Goal: Task Accomplishment & Management: Complete application form

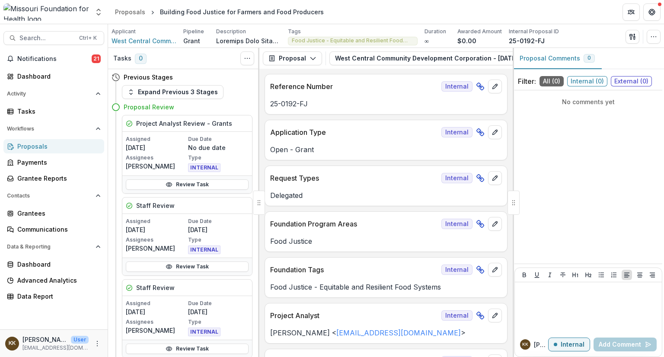
scroll to position [3509, 0]
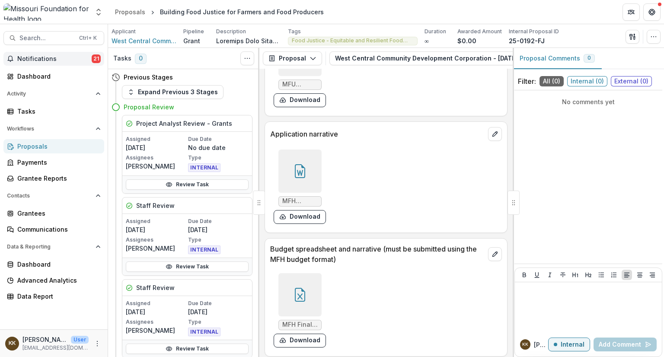
click at [53, 58] on span "Notifications" at bounding box center [54, 58] width 74 height 7
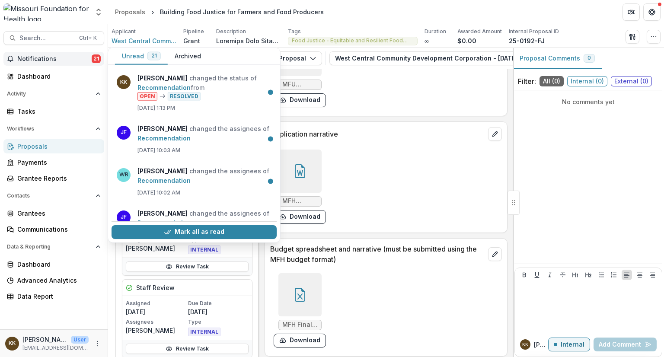
click at [53, 58] on span "Notifications" at bounding box center [54, 58] width 74 height 7
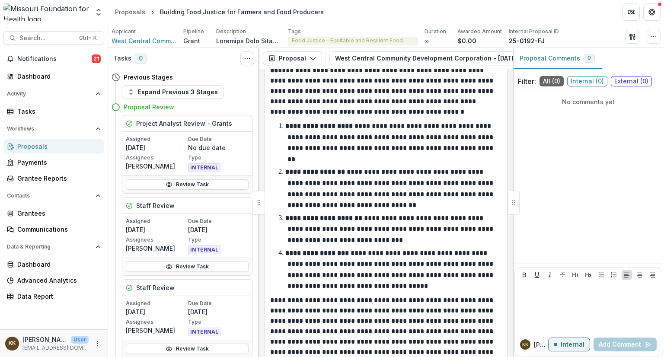
scroll to position [2899, 0]
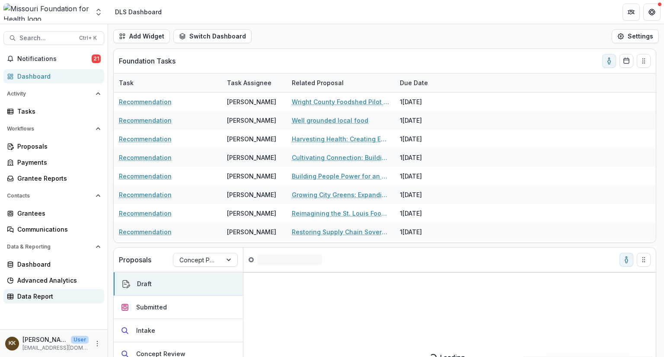
click at [26, 293] on div "Data Report" at bounding box center [57, 296] width 80 height 9
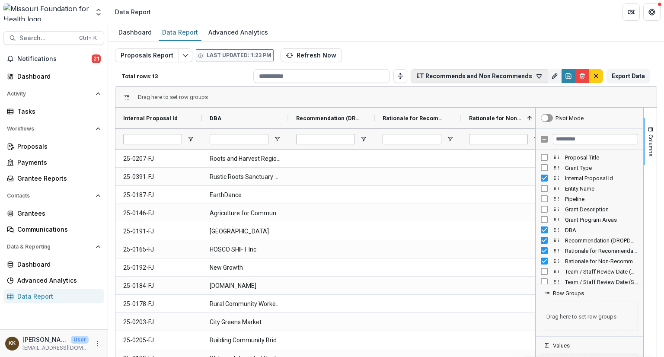
click at [493, 79] on button "ET Recommends and Non Recommends" at bounding box center [479, 76] width 137 height 14
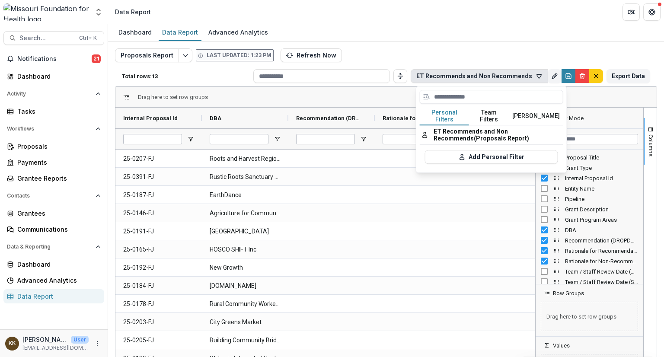
click at [491, 111] on button "Team Filters" at bounding box center [489, 116] width 40 height 18
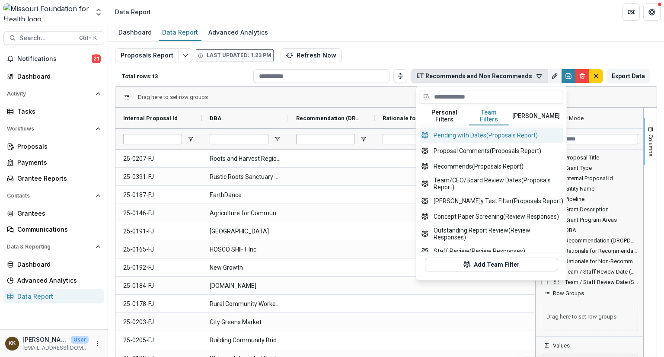
scroll to position [387, 0]
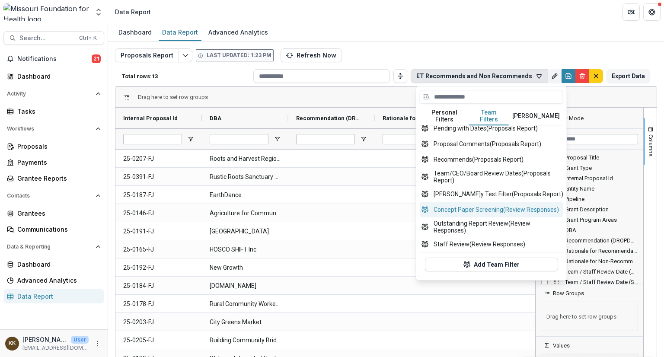
click at [494, 206] on button "Concept Paper Screening (Review Responses)" at bounding box center [491, 210] width 143 height 16
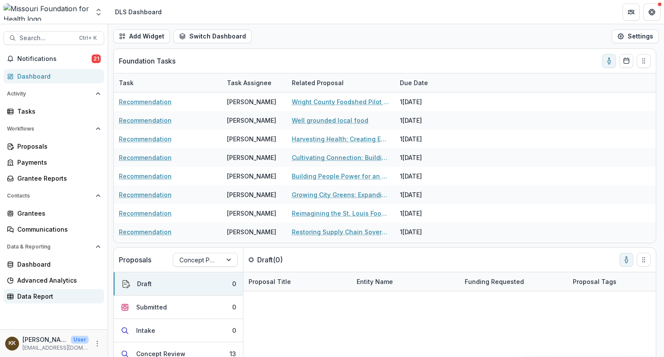
click at [21, 297] on div "Data Report" at bounding box center [57, 296] width 80 height 9
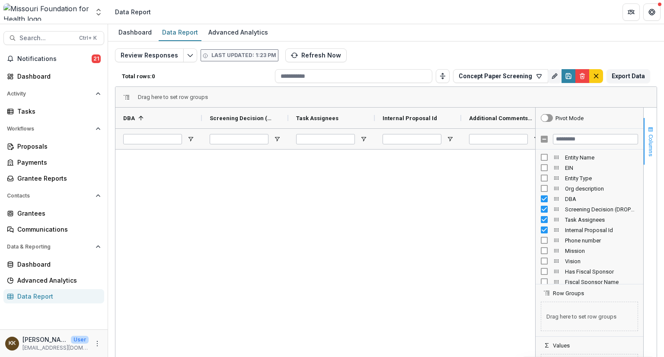
click at [648, 134] on span "Columns" at bounding box center [650, 145] width 6 height 22
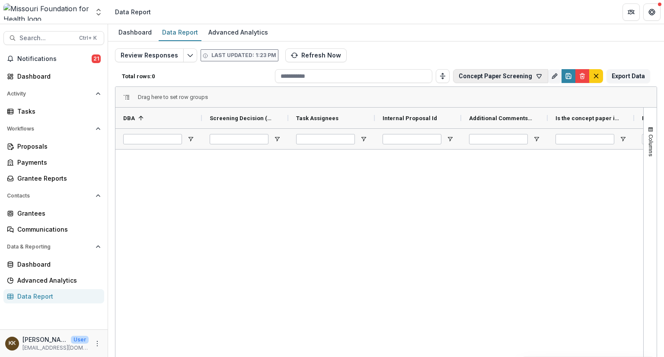
click at [512, 73] on button "Concept Paper Screening" at bounding box center [500, 76] width 95 height 14
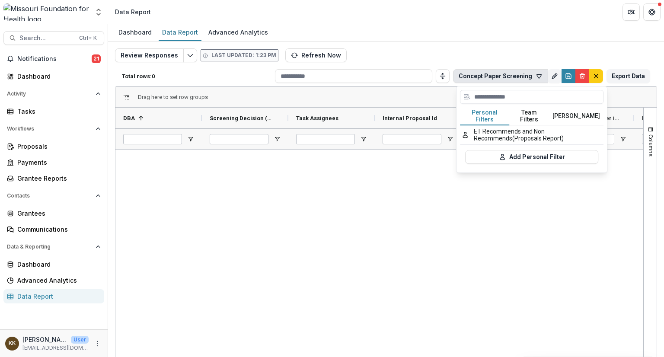
click at [529, 112] on button "Team Filters" at bounding box center [529, 116] width 40 height 18
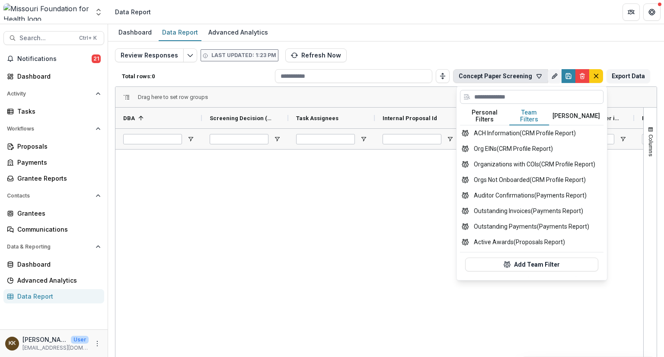
click at [501, 99] on input at bounding box center [531, 97] width 143 height 14
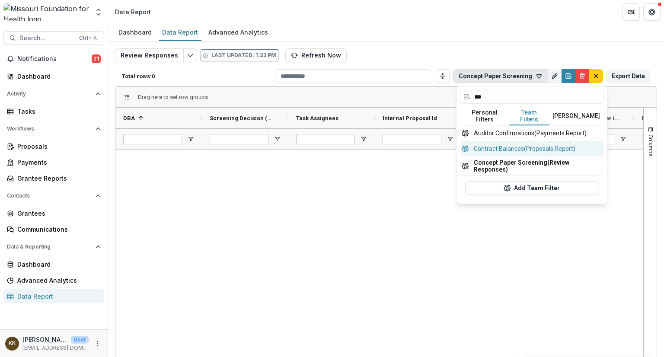
type input "***"
click at [562, 94] on input "***" at bounding box center [531, 97] width 143 height 14
click at [553, 78] on icon "Rename" at bounding box center [554, 76] width 7 height 7
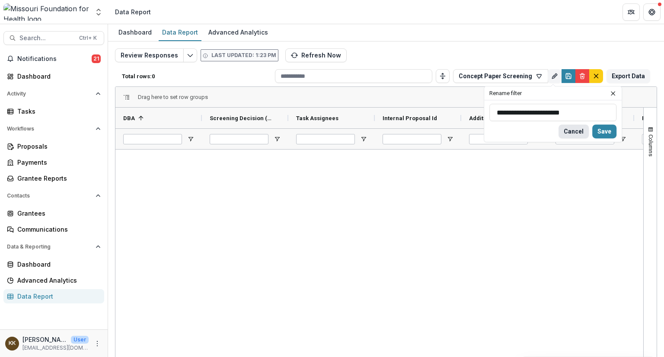
type input "**********"
click at [574, 131] on button "Cancel" at bounding box center [573, 131] width 30 height 14
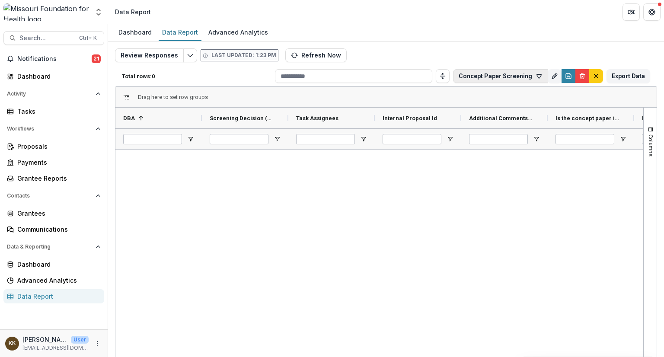
click at [531, 76] on button "Concept Paper Screening" at bounding box center [500, 76] width 95 height 14
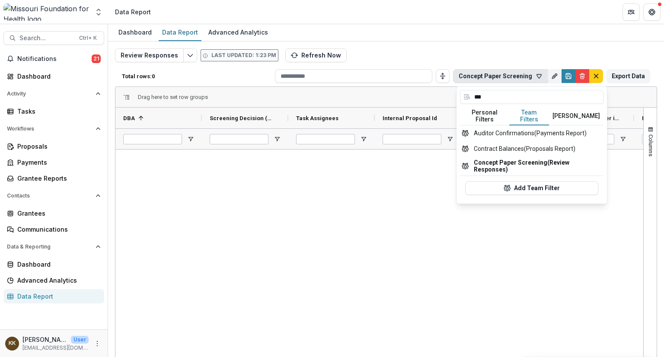
click at [488, 109] on button "Personal Filters" at bounding box center [484, 116] width 49 height 18
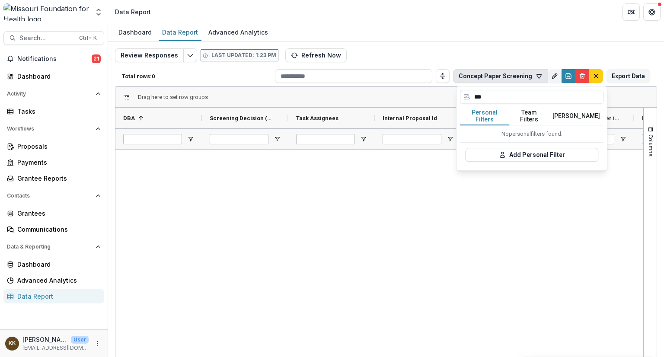
click at [489, 112] on button "Personal Filters" at bounding box center [484, 116] width 49 height 18
click at [519, 148] on button "Add Personal Filter" at bounding box center [531, 155] width 133 height 14
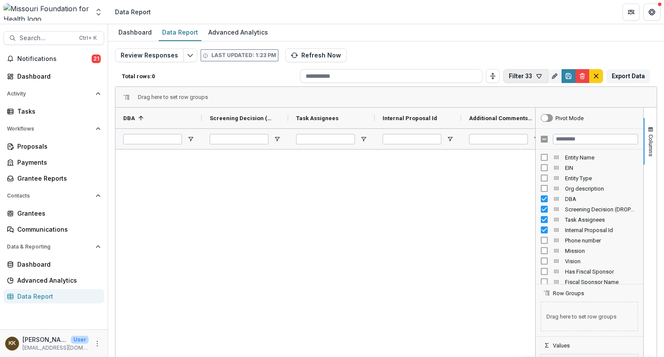
click at [522, 78] on button "Filter 33" at bounding box center [525, 76] width 45 height 14
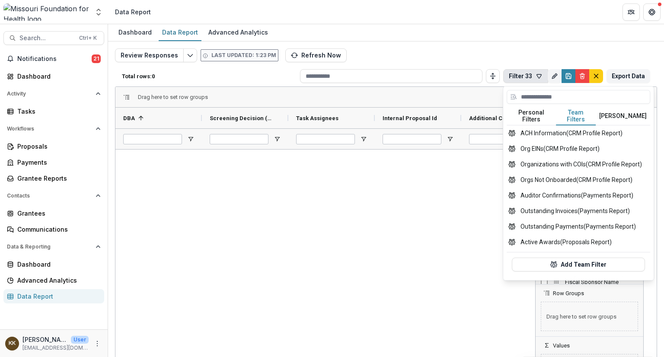
click at [572, 115] on button "Team Filters" at bounding box center [576, 116] width 40 height 18
click at [564, 96] on input at bounding box center [578, 97] width 143 height 14
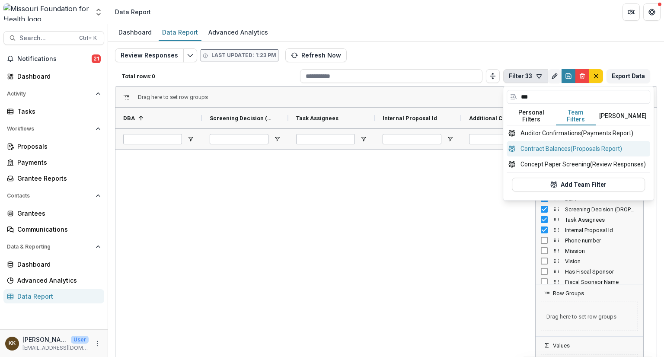
type input "***"
click at [566, 158] on button "Concept Paper Screening (Review Responses)" at bounding box center [578, 164] width 143 height 16
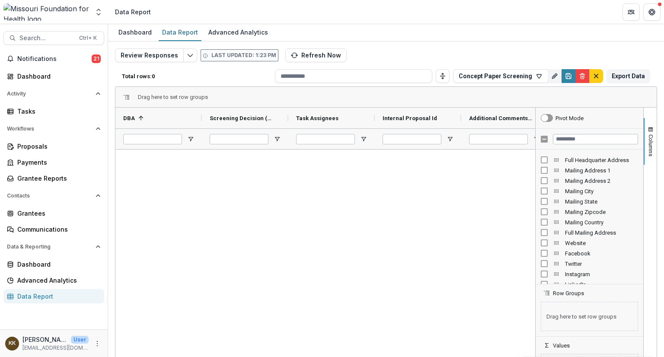
scroll to position [232, 0]
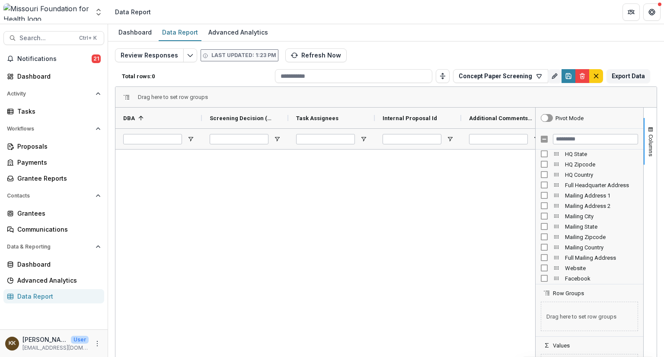
click at [471, 217] on div at bounding box center [325, 268] width 420 height 236
click at [650, 146] on span "Columns" at bounding box center [650, 145] width 6 height 22
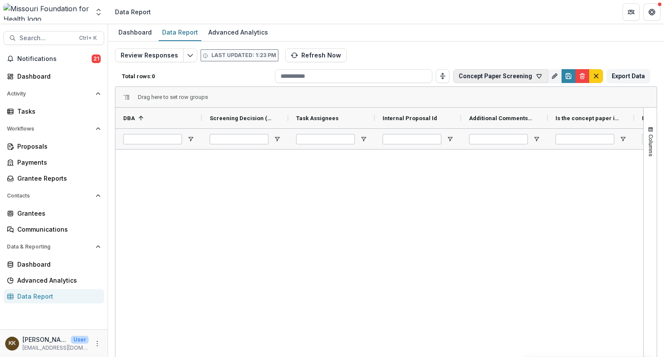
click at [484, 74] on button "Concept Paper Screening" at bounding box center [500, 76] width 95 height 14
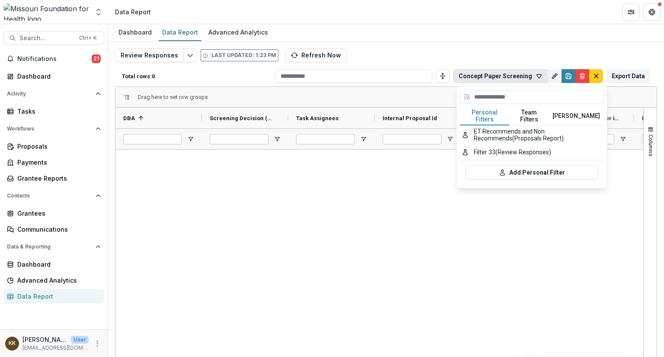
click at [483, 114] on button "Personal Filters" at bounding box center [484, 116] width 49 height 18
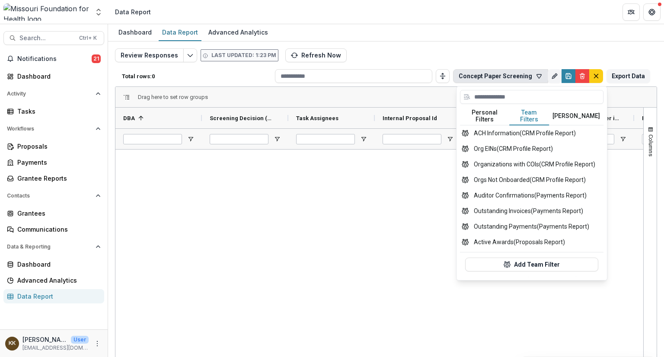
click at [517, 113] on button "Team Filters" at bounding box center [529, 116] width 40 height 18
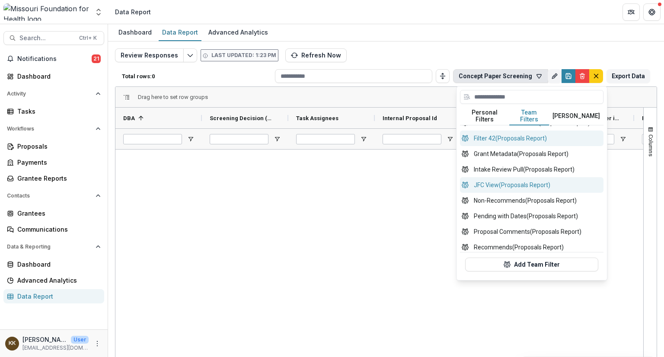
scroll to position [301, 0]
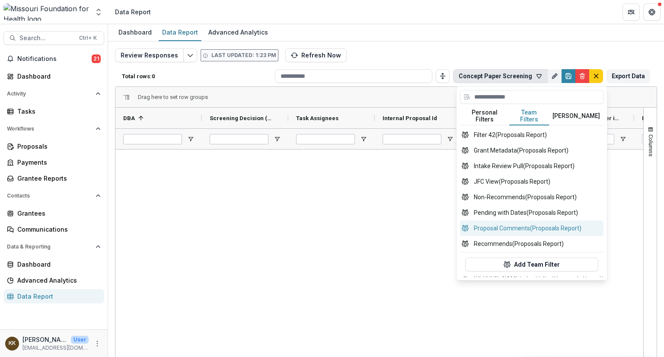
click at [510, 226] on button "Proposal Comments (Proposals Report)" at bounding box center [531, 228] width 143 height 16
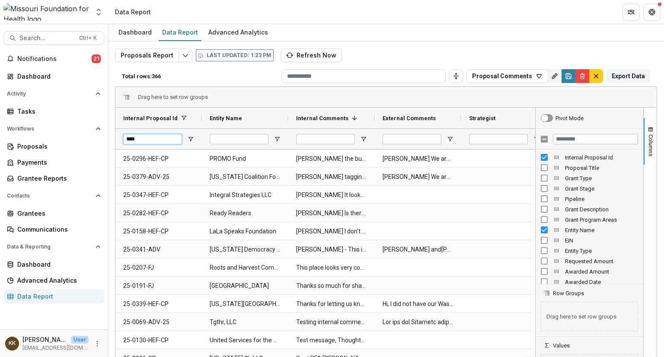
click at [150, 135] on input "****" at bounding box center [152, 139] width 59 height 10
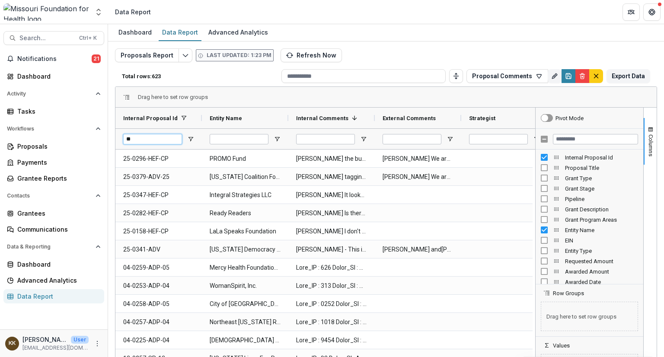
type input "*"
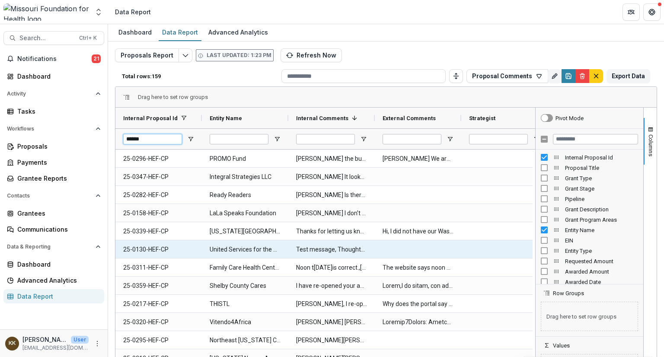
scroll to position [0, 104]
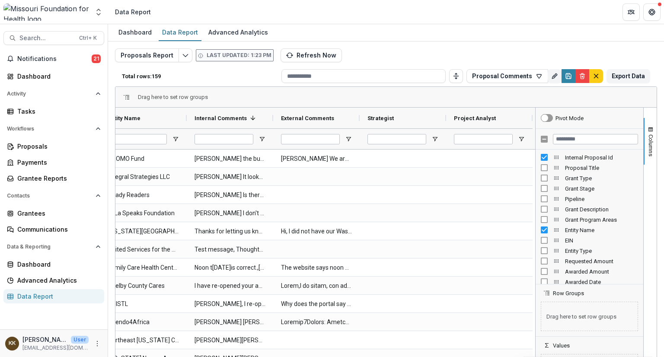
type input "******"
click at [412, 139] on input "Strategist Filter Input" at bounding box center [396, 139] width 59 height 10
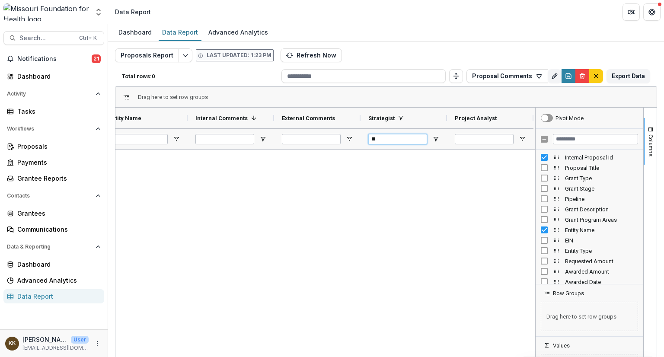
scroll to position [0, 101]
type input "*"
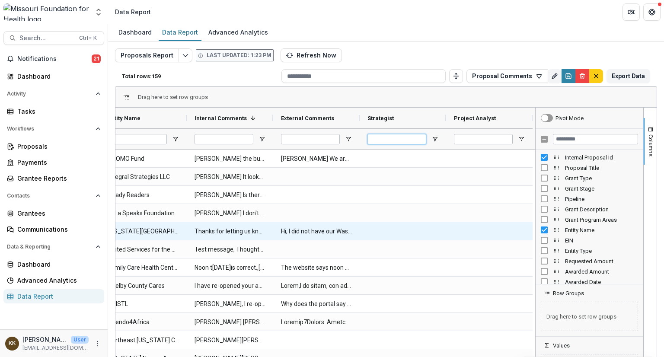
scroll to position [0, 0]
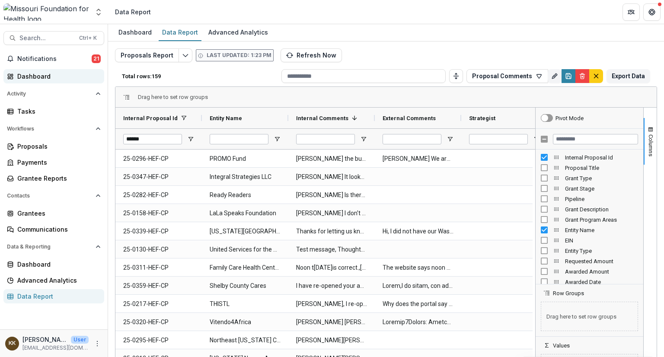
click at [41, 76] on div "Dashboard" at bounding box center [57, 76] width 80 height 9
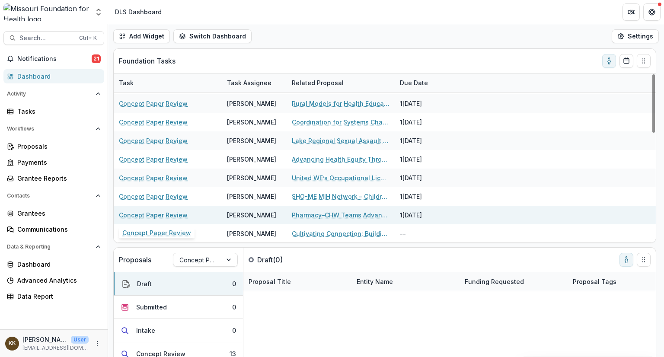
click at [157, 214] on link "Concept Paper Review" at bounding box center [153, 214] width 69 height 9
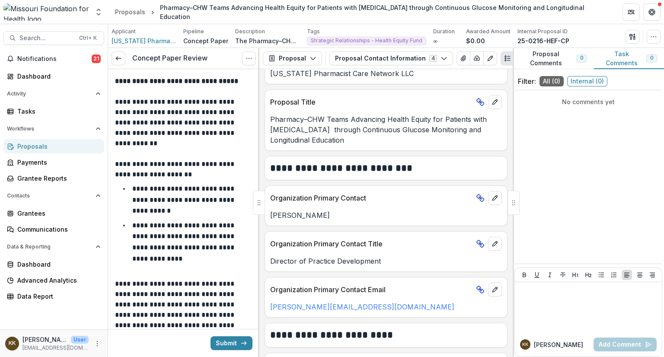
scroll to position [44, 0]
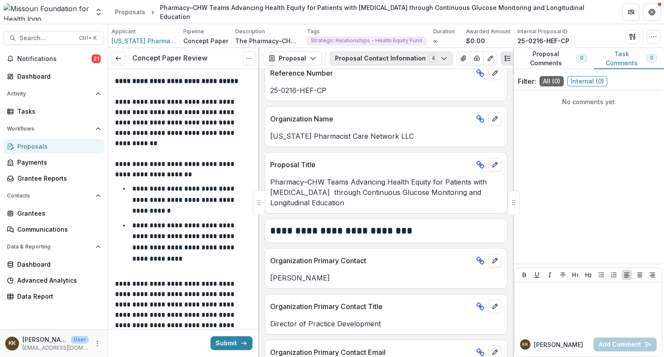
click at [385, 59] on button "Proposal Contact Information 4" at bounding box center [391, 58] width 124 height 14
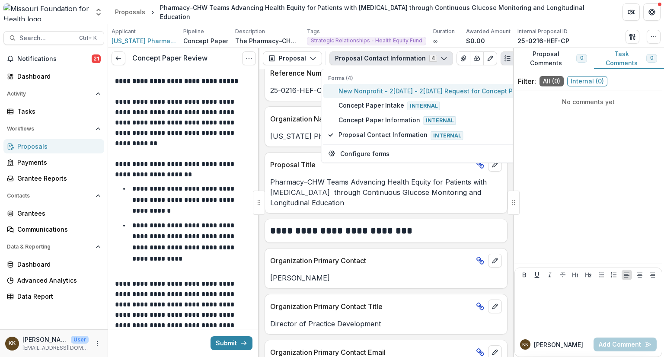
click at [375, 91] on span "New Nonprofit - 2025 - 2025 Request for Concept Papers" at bounding box center [433, 90] width 191 height 9
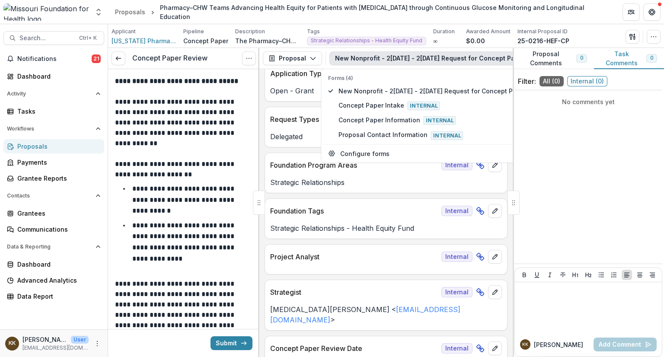
scroll to position [0, 0]
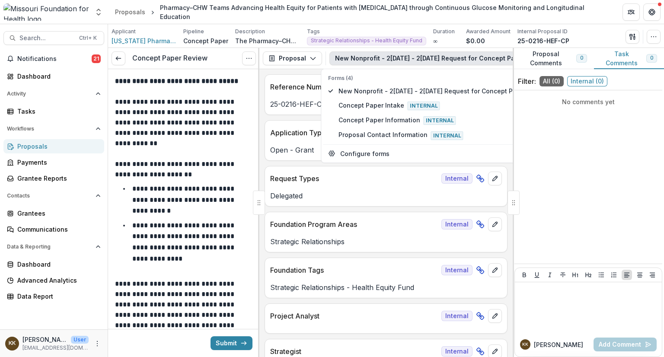
click at [411, 61] on button "New Nonprofit - 2025 - 2025 Request for Concept Papers 4" at bounding box center [442, 58] width 226 height 14
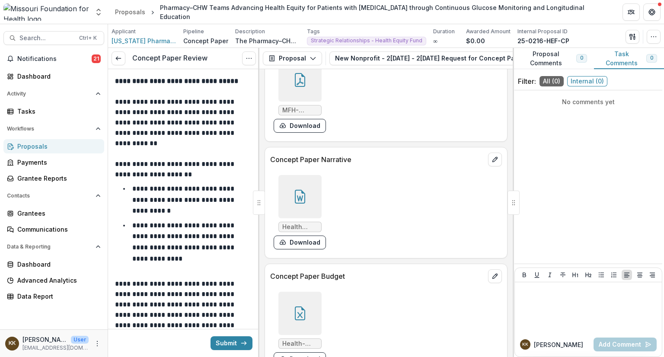
scroll to position [2485, 0]
click at [296, 185] on div at bounding box center [299, 195] width 43 height 43
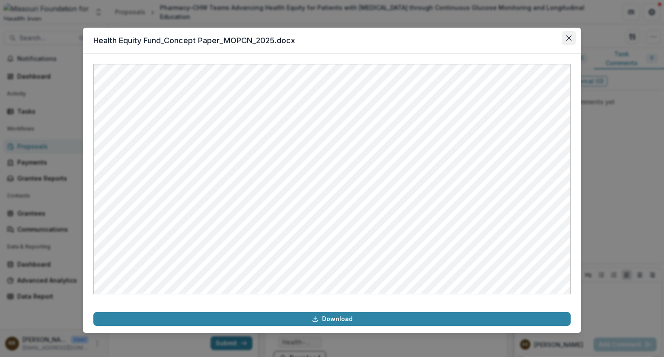
click at [564, 35] on button "Close" at bounding box center [569, 38] width 14 height 14
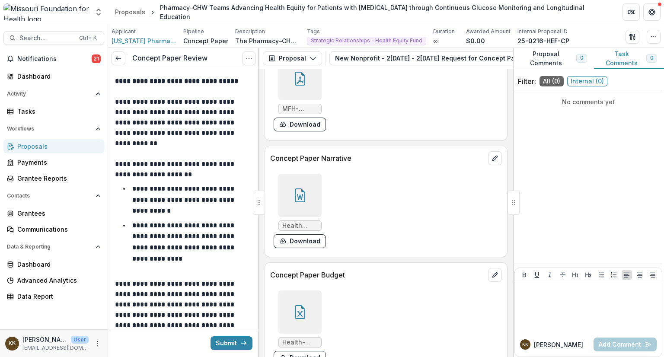
scroll to position [2527, 0]
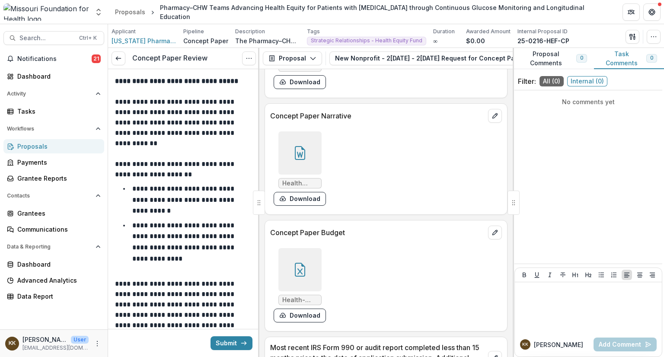
click at [298, 267] on icon at bounding box center [300, 270] width 14 height 14
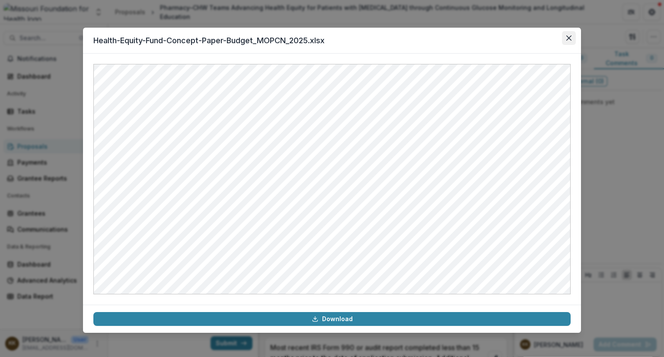
click at [571, 35] on button "Close" at bounding box center [569, 38] width 14 height 14
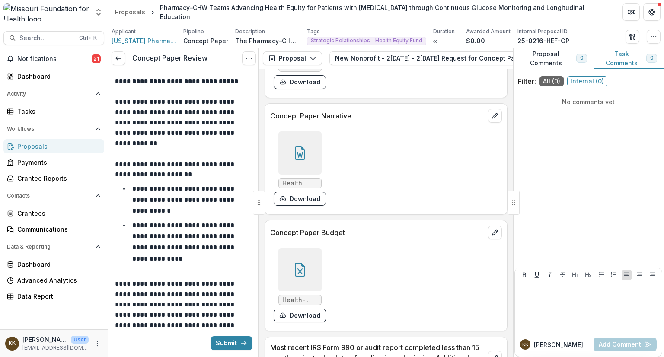
click at [296, 151] on icon at bounding box center [300, 153] width 14 height 14
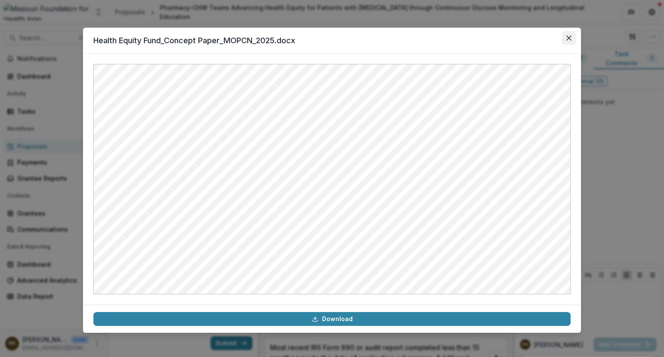
click at [571, 34] on button "Close" at bounding box center [569, 38] width 14 height 14
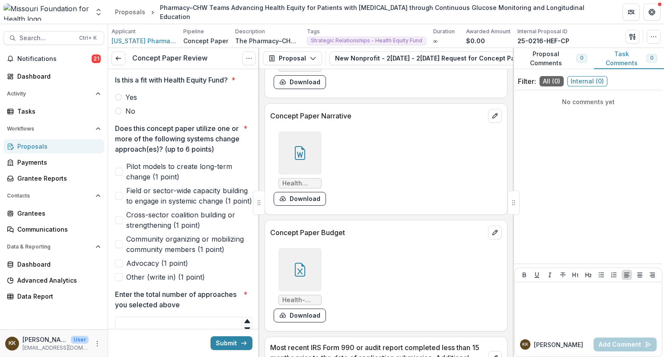
scroll to position [274, 0]
click at [134, 95] on span "Yes" at bounding box center [131, 96] width 12 height 10
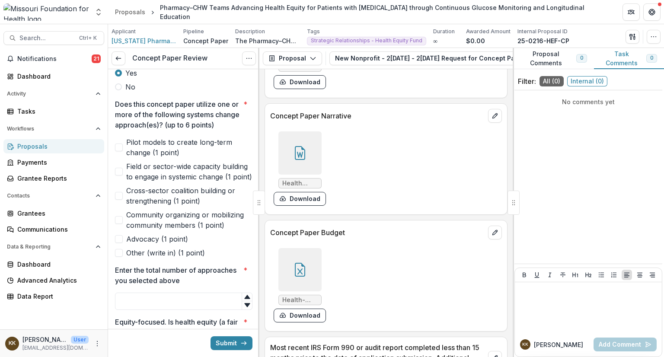
scroll to position [304, 0]
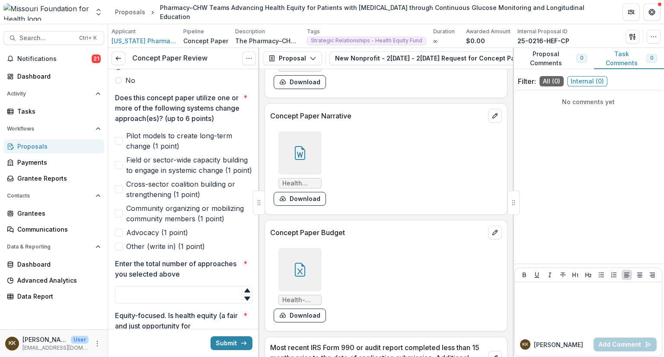
click at [118, 145] on span at bounding box center [119, 141] width 8 height 8
click at [117, 169] on span at bounding box center [119, 165] width 8 height 8
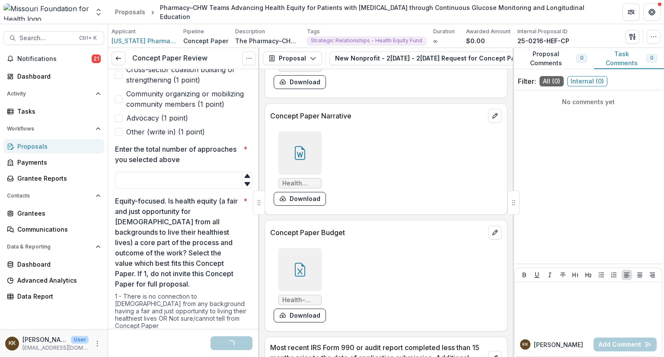
scroll to position [418, 0]
click at [165, 189] on input "Enter the total number of approaches you selected above *" at bounding box center [183, 180] width 137 height 17
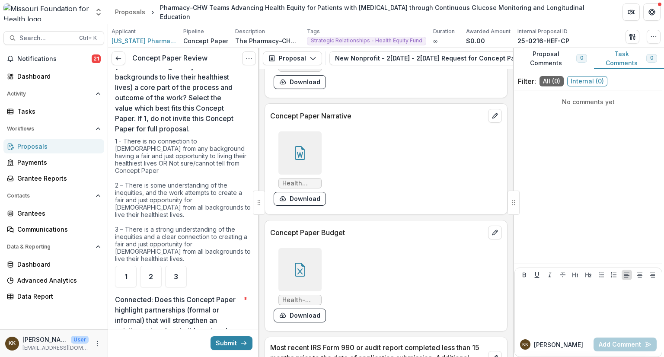
scroll to position [574, 0]
type input "*"
click at [147, 273] on div "2" at bounding box center [151, 276] width 22 height 22
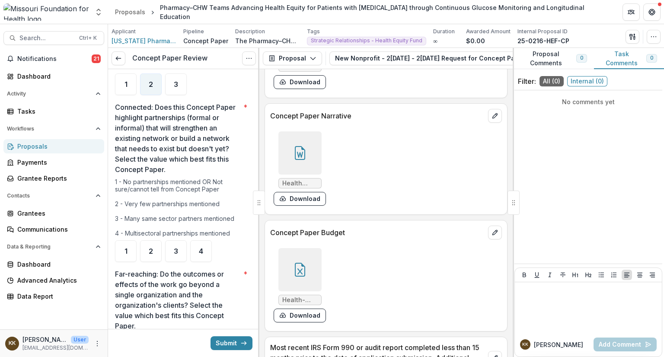
scroll to position [767, 0]
click at [174, 247] on span "3" at bounding box center [176, 250] width 4 height 7
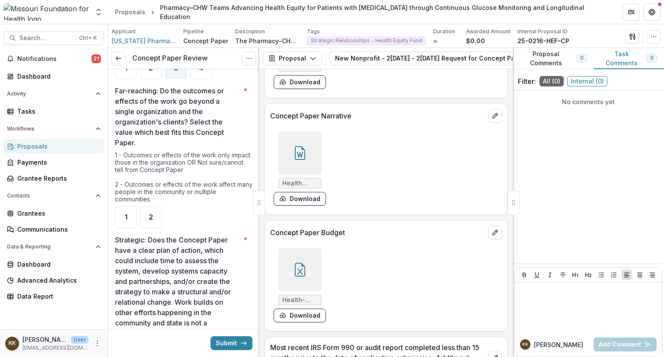
scroll to position [951, 0]
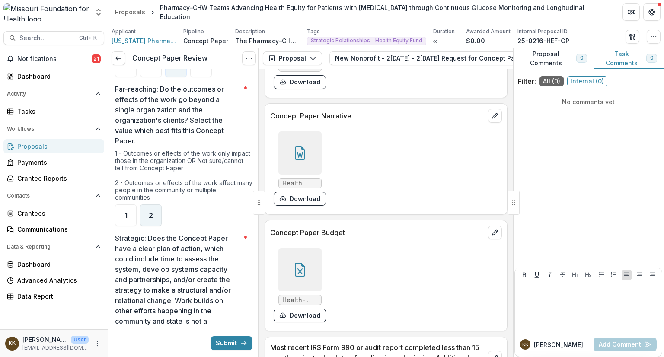
click at [151, 212] on span "2" at bounding box center [151, 215] width 4 height 7
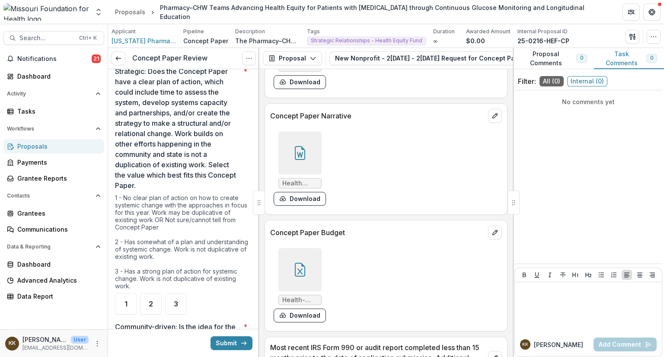
scroll to position [1118, 0]
click at [150, 299] on span "2" at bounding box center [151, 302] width 4 height 7
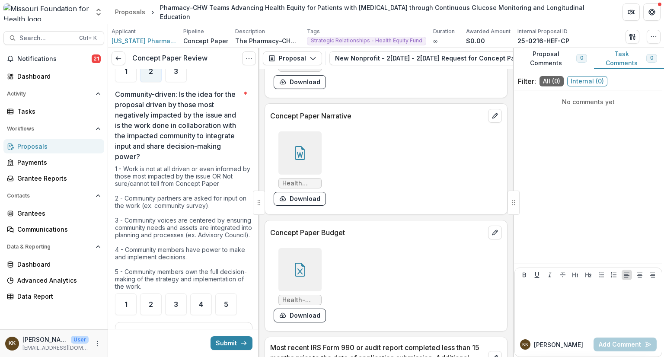
scroll to position [1351, 0]
click at [149, 305] on span "2" at bounding box center [151, 303] width 4 height 7
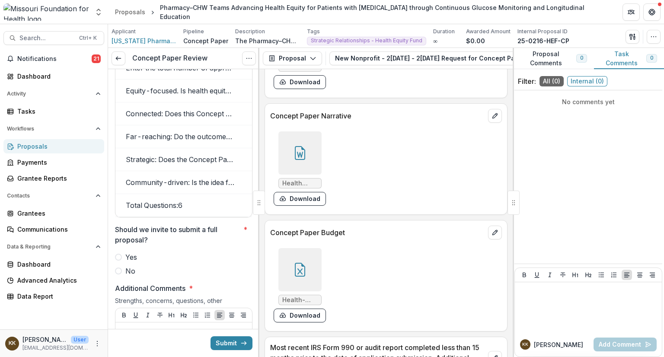
scroll to position [1672, 0]
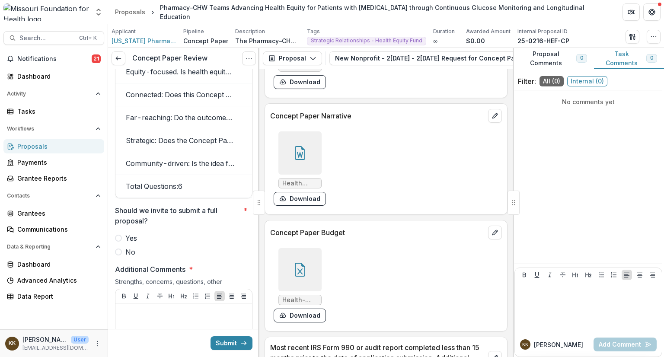
click at [119, 255] on span at bounding box center [118, 251] width 7 height 7
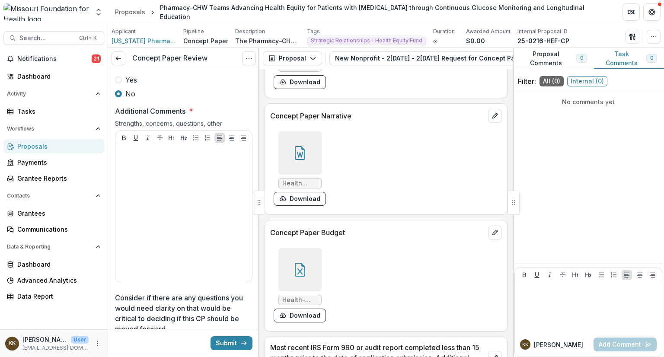
scroll to position [1830, 0]
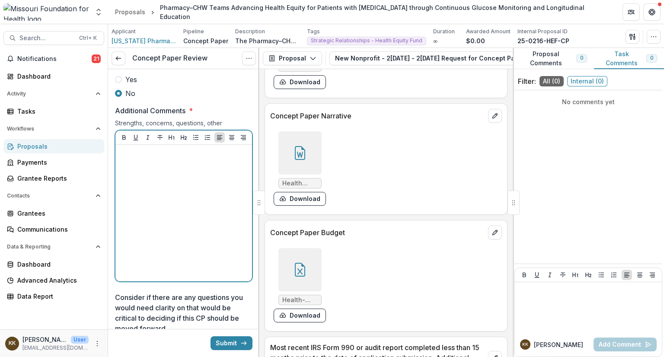
click at [201, 169] on div at bounding box center [184, 213] width 130 height 130
click at [201, 169] on div "*" at bounding box center [184, 213] width 130 height 130
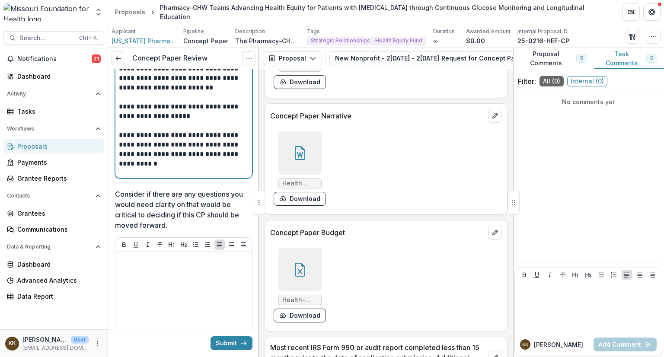
scroll to position [1934, 0]
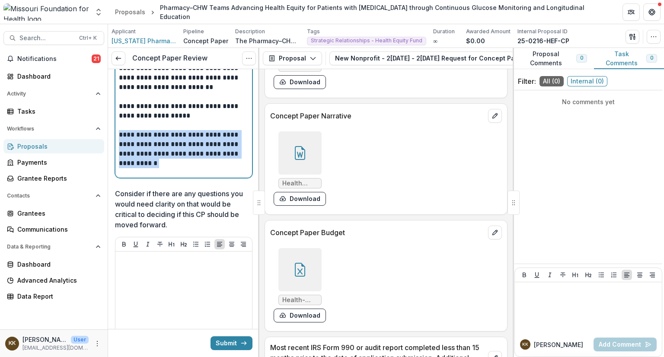
drag, startPoint x: 165, startPoint y: 166, endPoint x: 115, endPoint y: 138, distance: 57.0
click at [115, 138] on div "**********" at bounding box center [183, 102] width 137 height 152
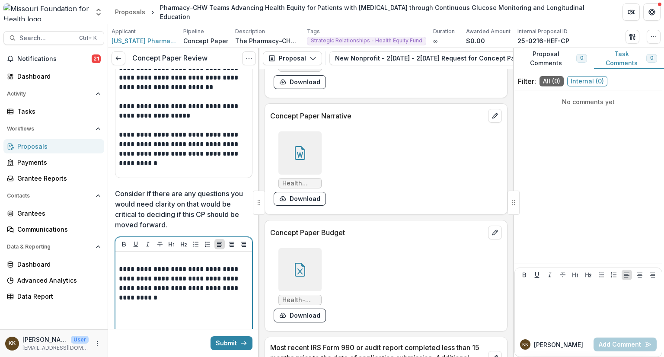
click at [143, 263] on p at bounding box center [184, 260] width 130 height 10
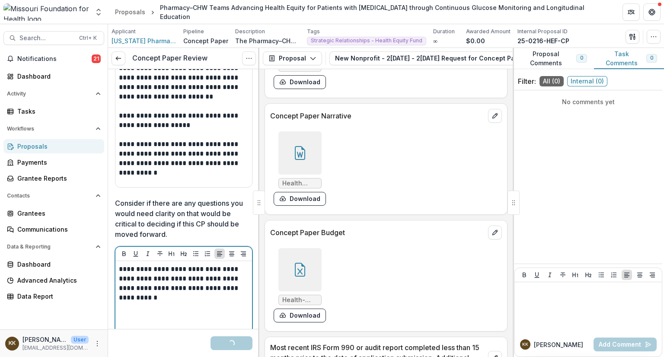
click at [162, 303] on p "**********" at bounding box center [182, 283] width 127 height 38
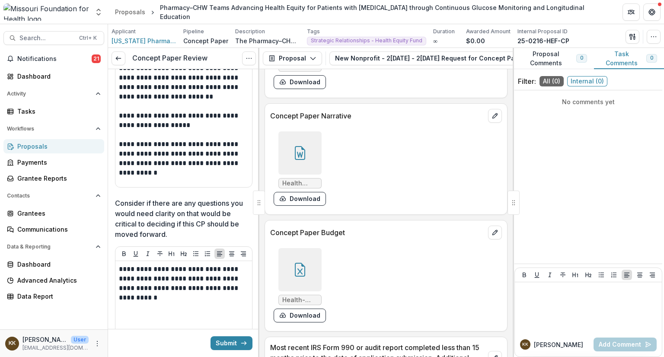
click at [301, 152] on icon at bounding box center [299, 155] width 6 height 6
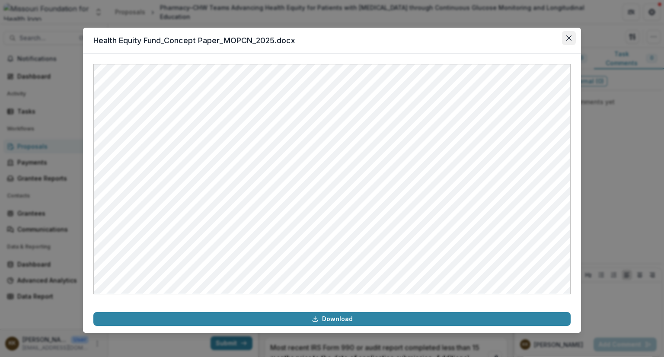
click at [564, 36] on button "Close" at bounding box center [569, 38] width 14 height 14
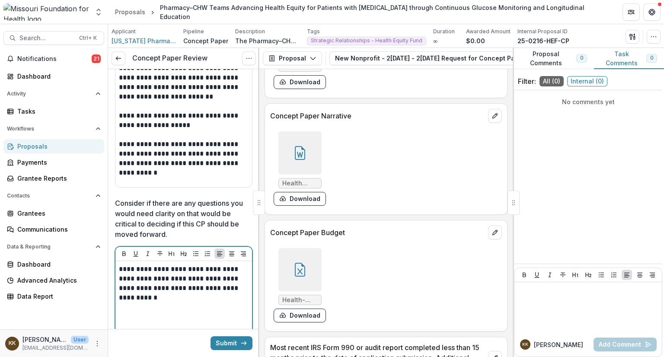
click at [185, 310] on div "**********" at bounding box center [184, 329] width 130 height 130
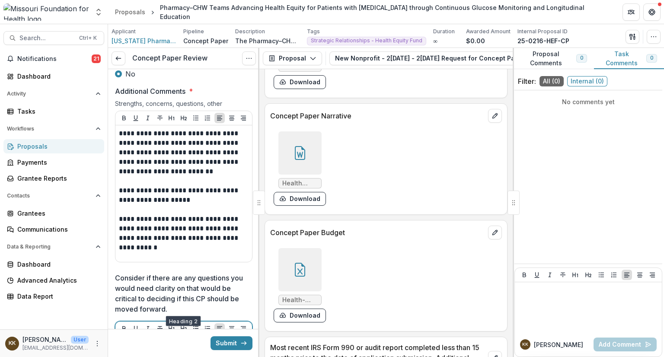
scroll to position [1849, 0]
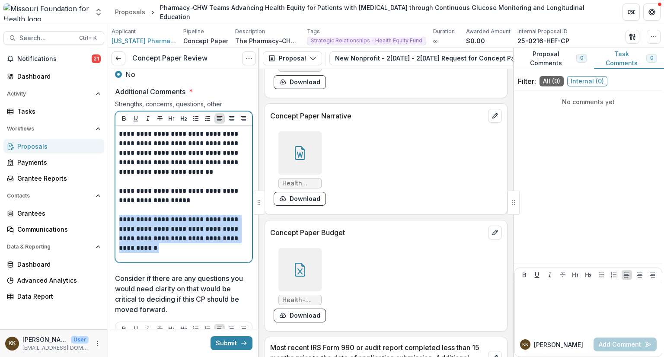
click at [176, 252] on p "**********" at bounding box center [182, 234] width 127 height 38
drag, startPoint x: 176, startPoint y: 252, endPoint x: 174, endPoint y: 258, distance: 6.2
click at [174, 253] on p "**********" at bounding box center [182, 234] width 127 height 38
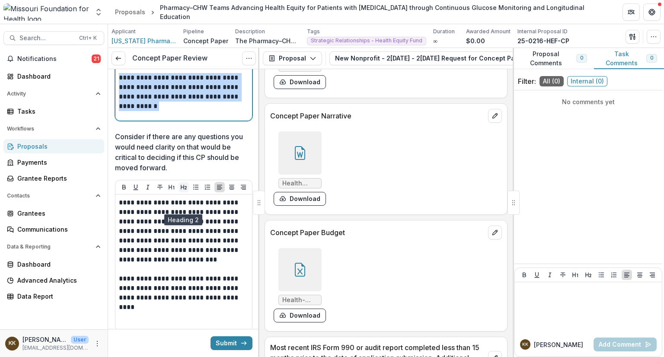
scroll to position [1911, 0]
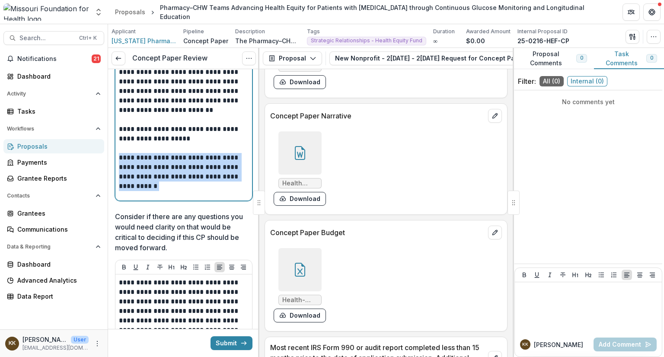
click at [179, 197] on div "**********" at bounding box center [184, 132] width 130 height 130
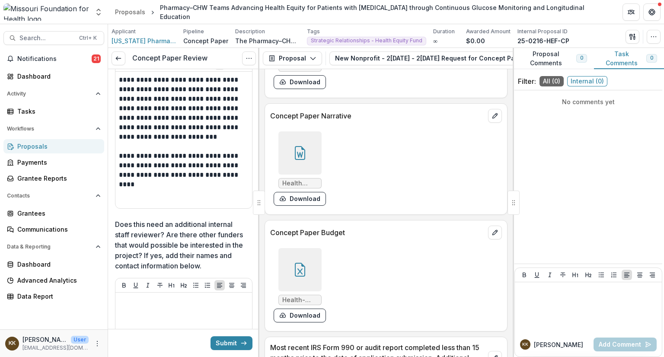
scroll to position [2180, 0]
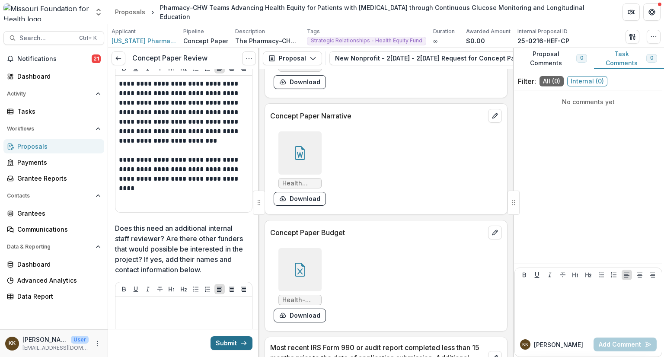
click at [224, 342] on button "Submit" at bounding box center [231, 343] width 42 height 14
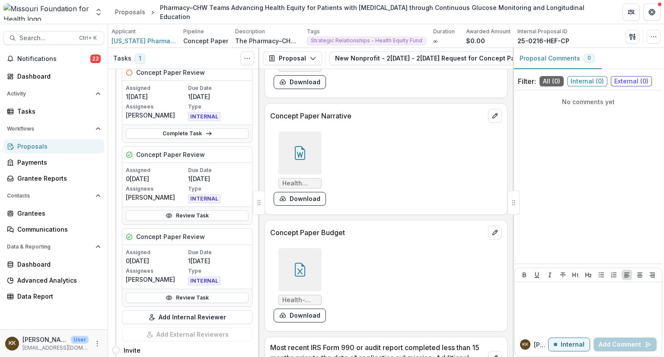
scroll to position [53, 0]
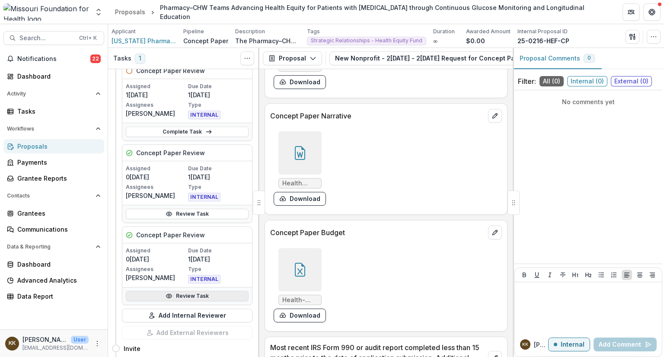
click at [192, 293] on link "Review Task" at bounding box center [187, 296] width 123 height 10
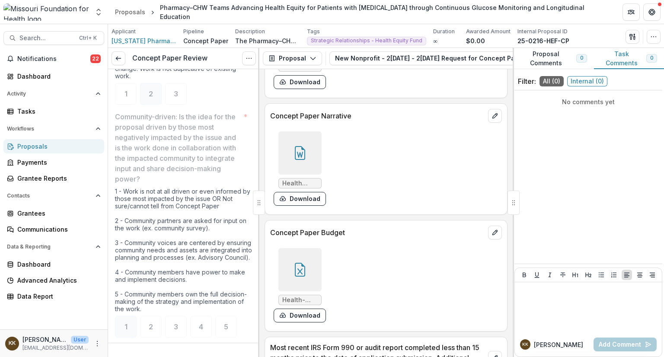
scroll to position [1290, 0]
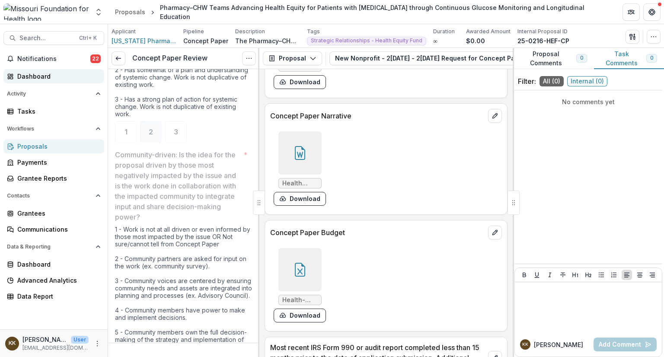
click at [38, 73] on div "Dashboard" at bounding box center [57, 76] width 80 height 9
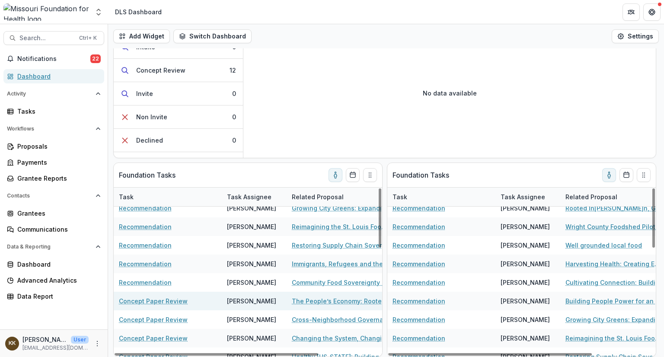
scroll to position [296, 0]
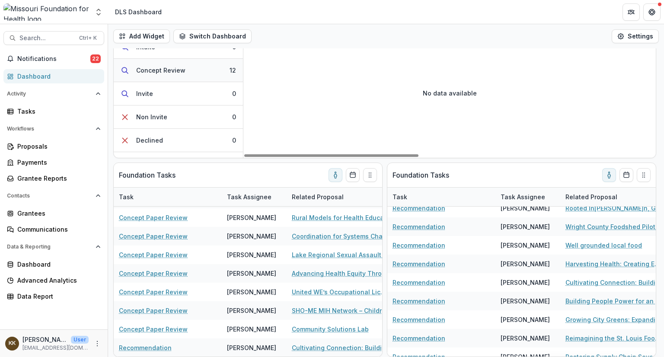
click at [173, 71] on div "Concept Review" at bounding box center [160, 70] width 49 height 9
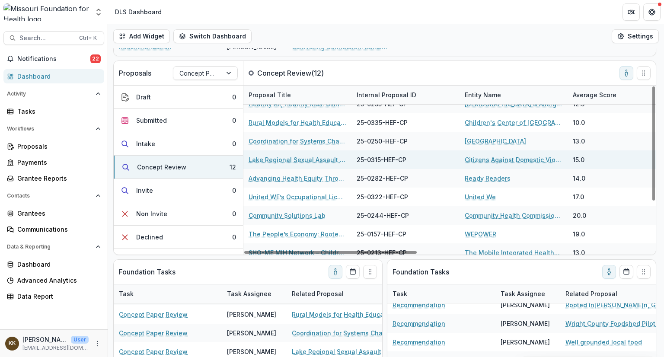
scroll to position [73, 0]
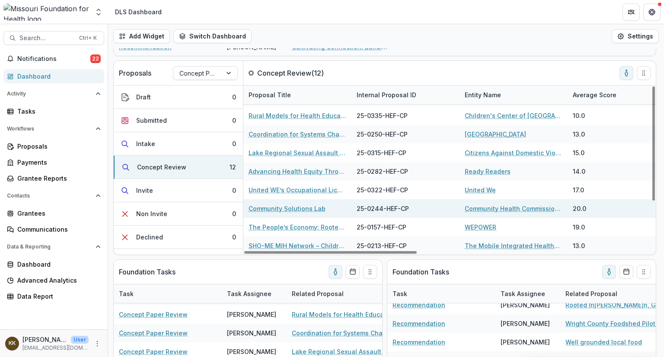
click at [495, 210] on link "Community Health Commission of Missouri" at bounding box center [514, 208] width 98 height 9
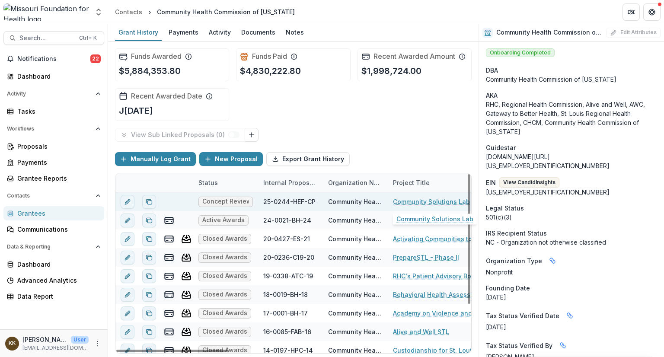
click at [424, 200] on link "Community Solutions Lab" at bounding box center [431, 201] width 77 height 9
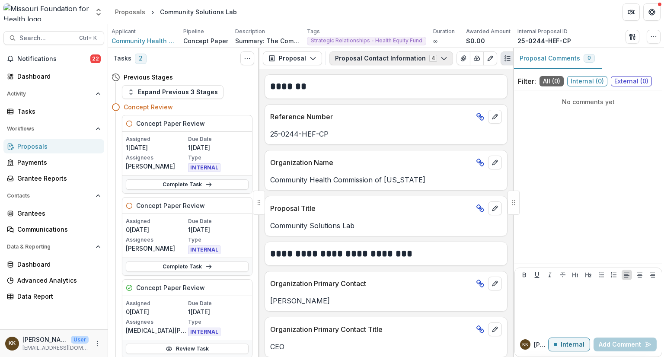
click at [384, 63] on button "Proposal Contact Information 4" at bounding box center [391, 58] width 124 height 14
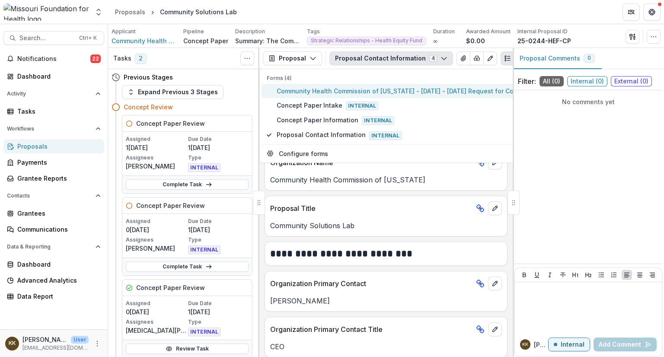
click at [374, 87] on span "Community Health Commission of Missouri - 2025 - 2025 Request for Concept Papers" at bounding box center [415, 90] width 277 height 9
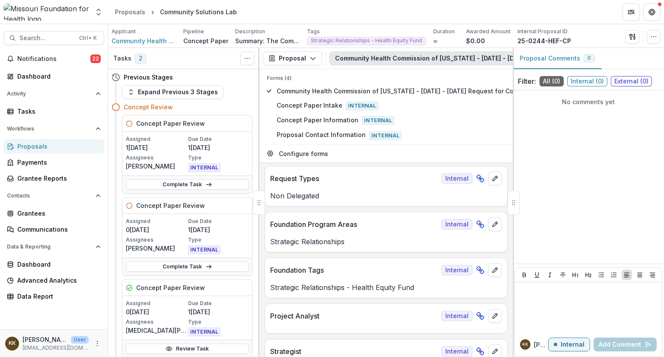
click at [376, 198] on p "Non Delegated" at bounding box center [386, 196] width 232 height 10
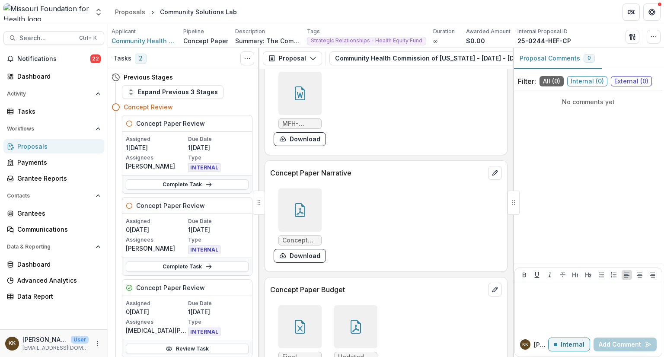
scroll to position [2610, 0]
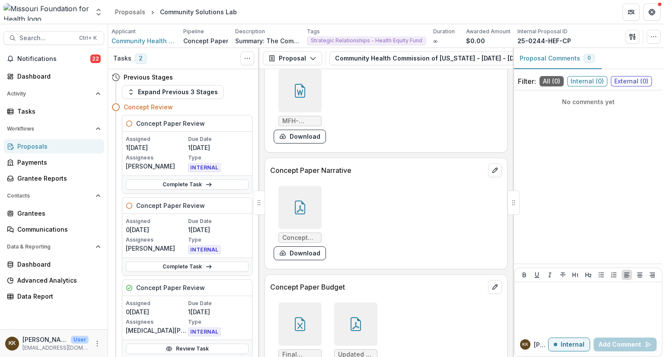
click at [291, 208] on div at bounding box center [299, 207] width 43 height 43
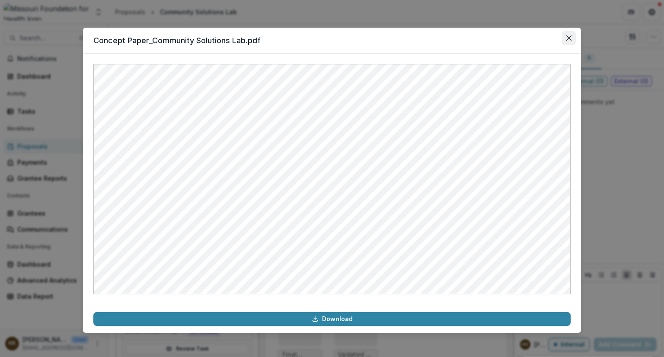
click at [566, 38] on icon "Close" at bounding box center [568, 37] width 5 height 5
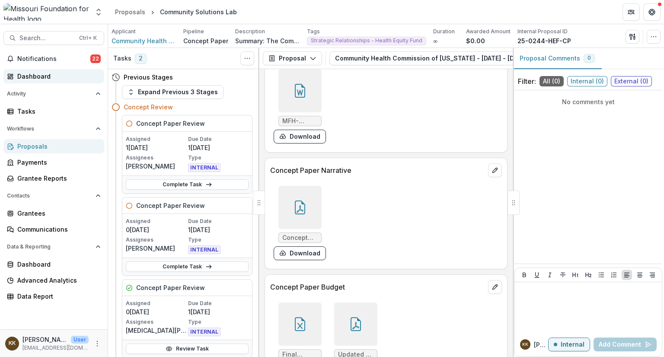
click at [38, 75] on div "Dashboard" at bounding box center [57, 76] width 80 height 9
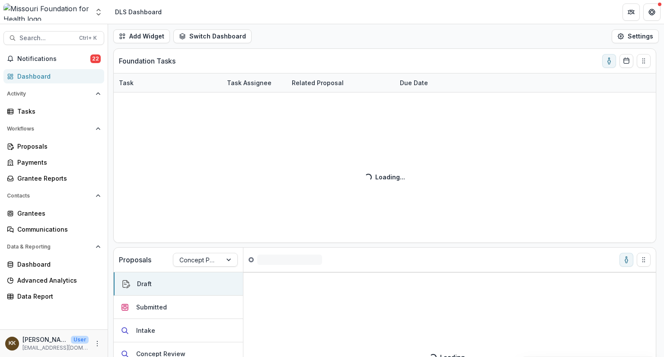
click at [38, 75] on div "Dashboard" at bounding box center [57, 76] width 80 height 9
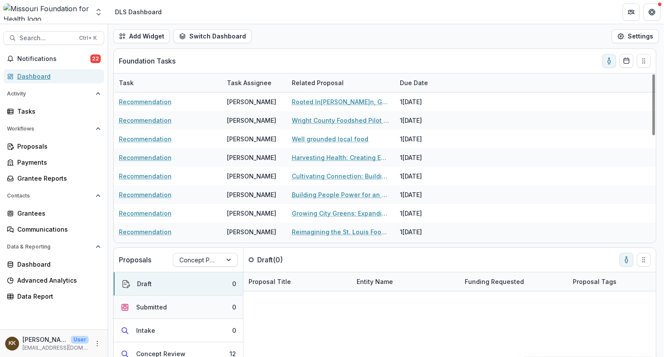
scroll to position [63, 0]
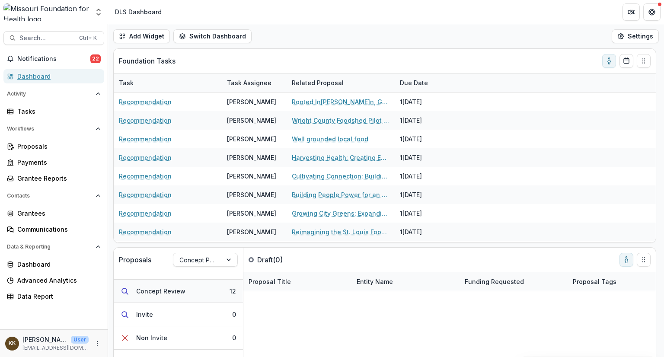
scroll to position [41, 0]
click at [164, 311] on div "Concept Review" at bounding box center [160, 313] width 49 height 9
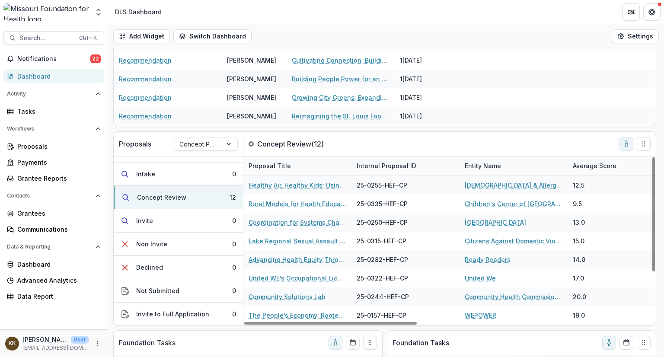
scroll to position [56, 0]
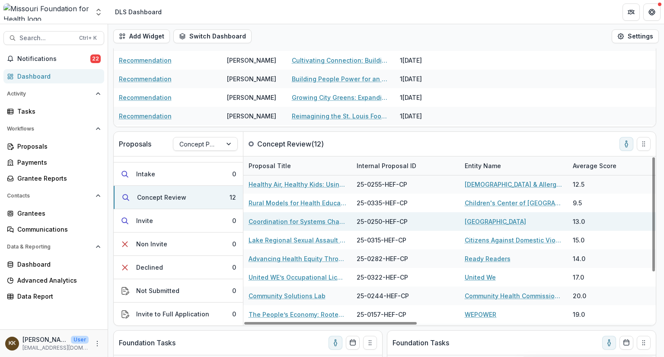
click at [311, 223] on link "Coordination for Systems Change: Building a Chronic Disease and Injury Coalition" at bounding box center [297, 221] width 98 height 9
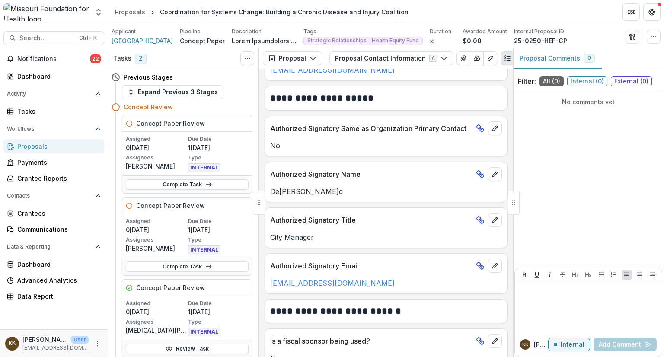
scroll to position [787, 0]
